Goal: Task Accomplishment & Management: Use online tool/utility

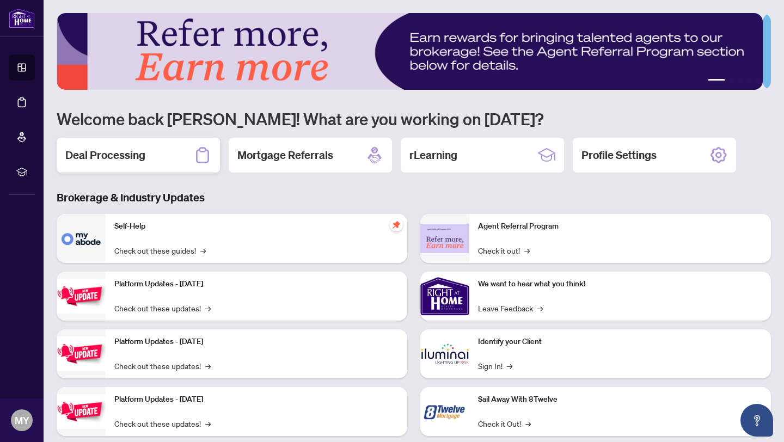
click at [98, 152] on h2 "Deal Processing" at bounding box center [105, 154] width 80 height 15
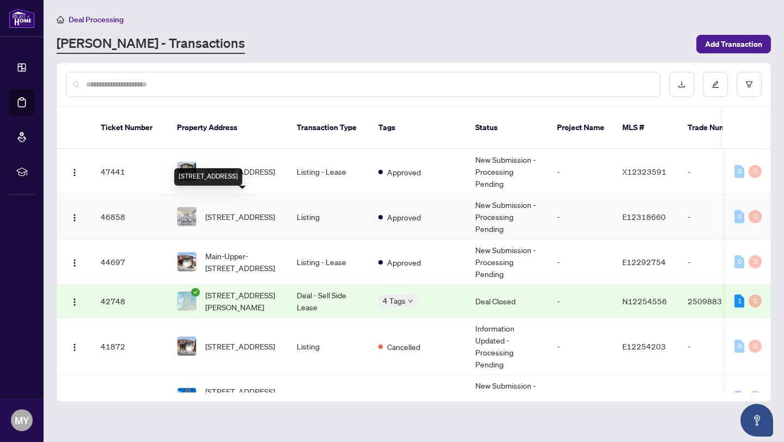
click at [237, 211] on span "[STREET_ADDRESS]" at bounding box center [240, 217] width 70 height 12
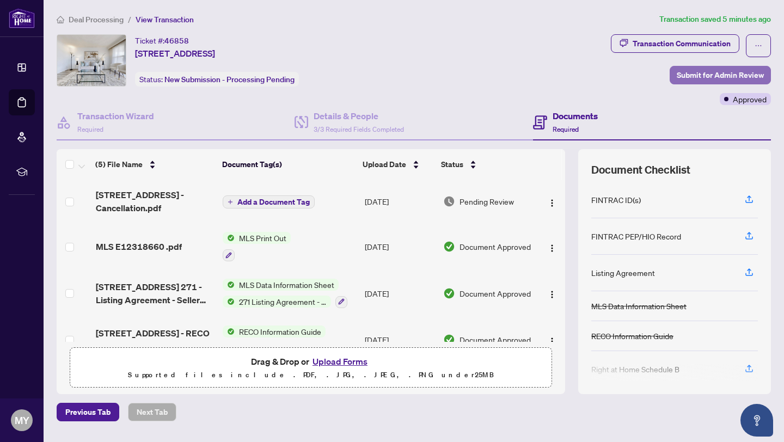
click at [715, 76] on span "Submit for Admin Review" at bounding box center [719, 74] width 87 height 17
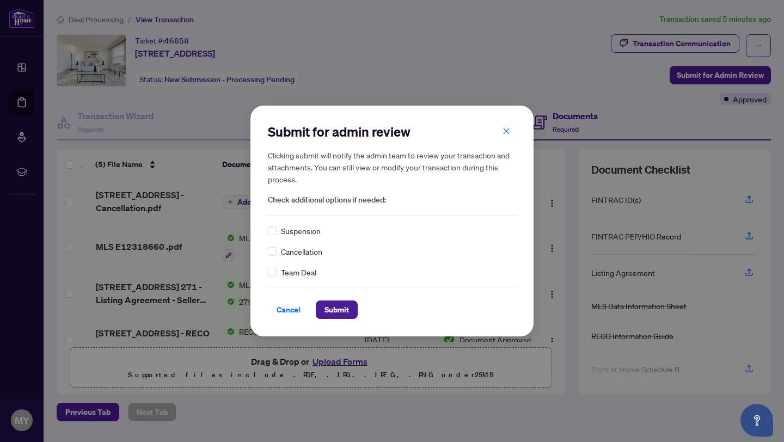
click at [276, 249] on div "Cancellation" at bounding box center [392, 251] width 248 height 12
click at [326, 312] on span "Submit" at bounding box center [336, 309] width 24 height 17
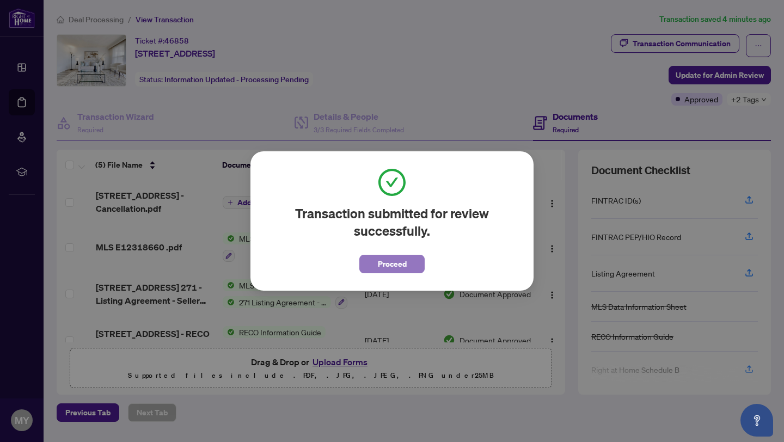
click at [388, 268] on span "Proceed" at bounding box center [392, 263] width 29 height 17
